Goal: Task Accomplishment & Management: Use online tool/utility

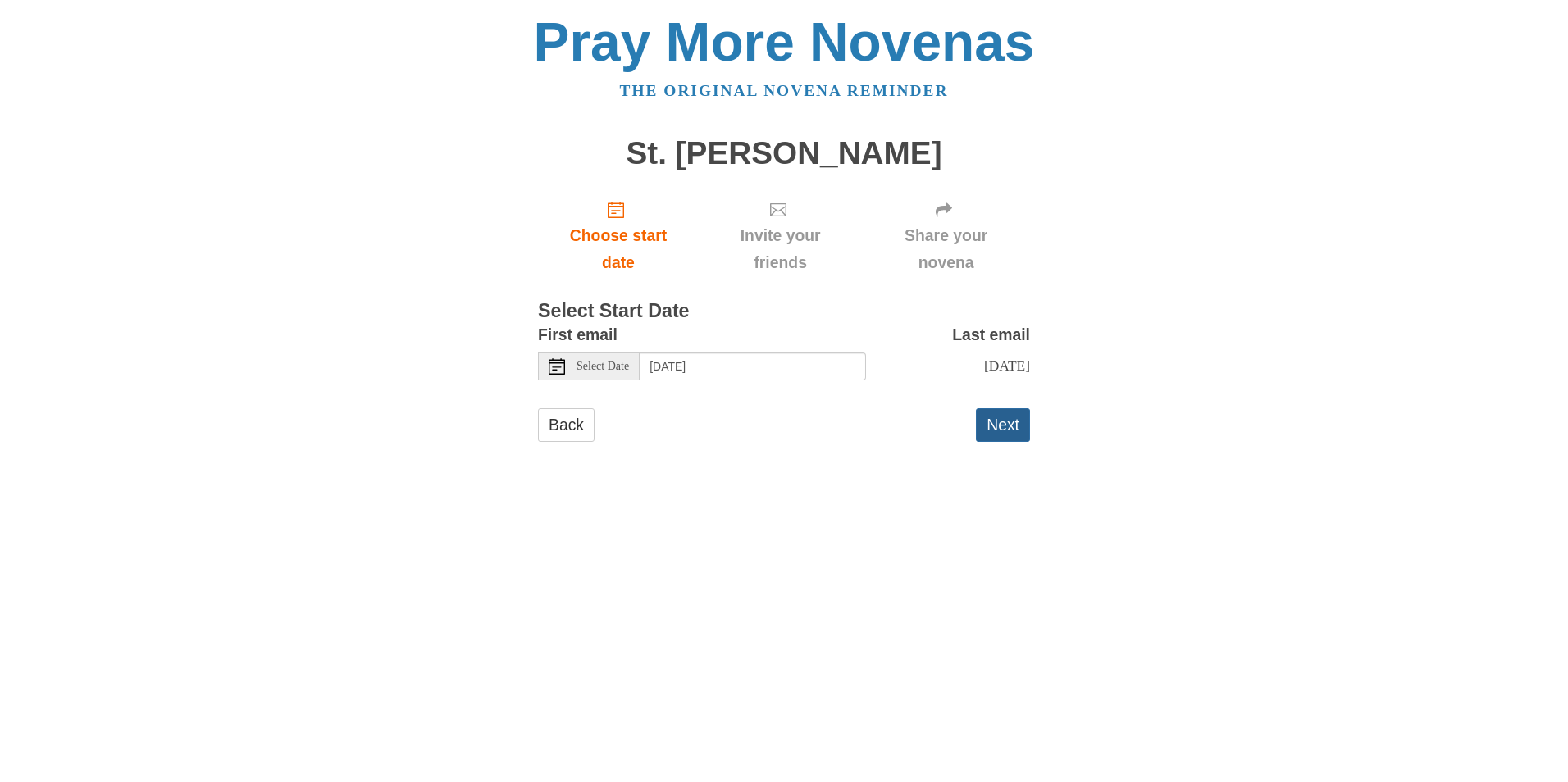
click at [1004, 416] on button "Next" at bounding box center [1002, 424] width 54 height 33
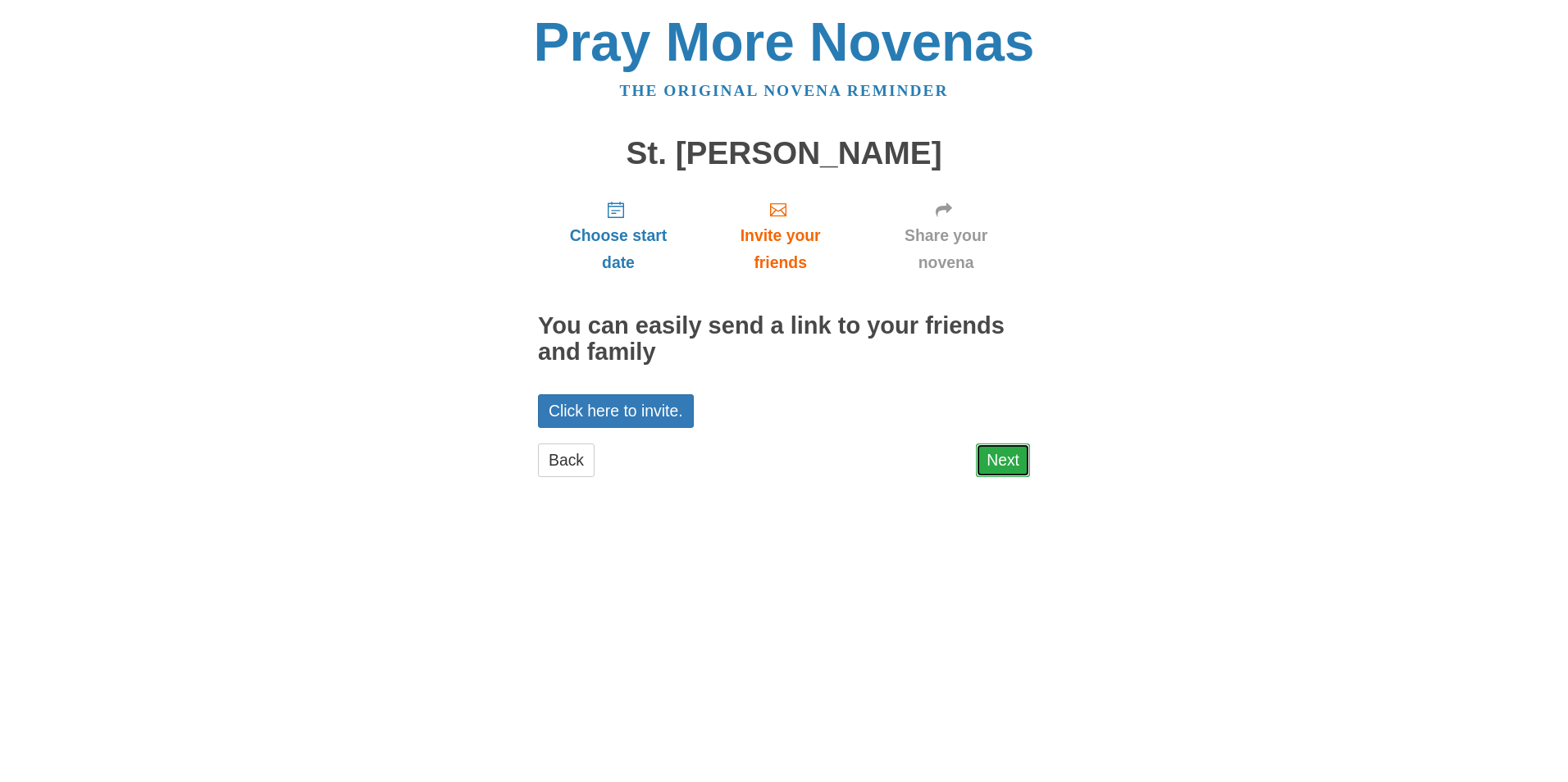
click at [1012, 469] on link "Next" at bounding box center [1002, 460] width 54 height 33
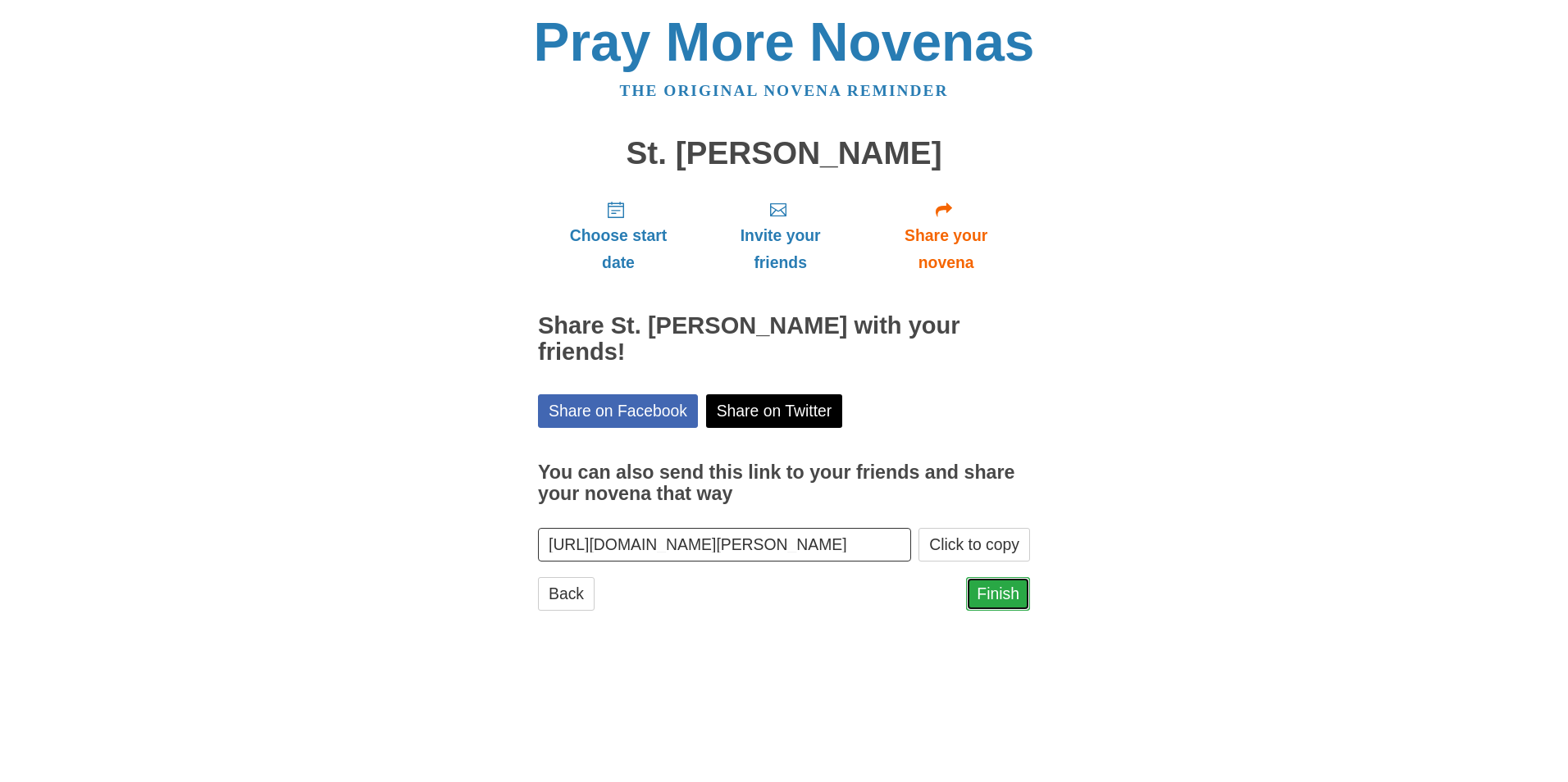
click at [1019, 579] on link "Finish" at bounding box center [998, 593] width 64 height 33
